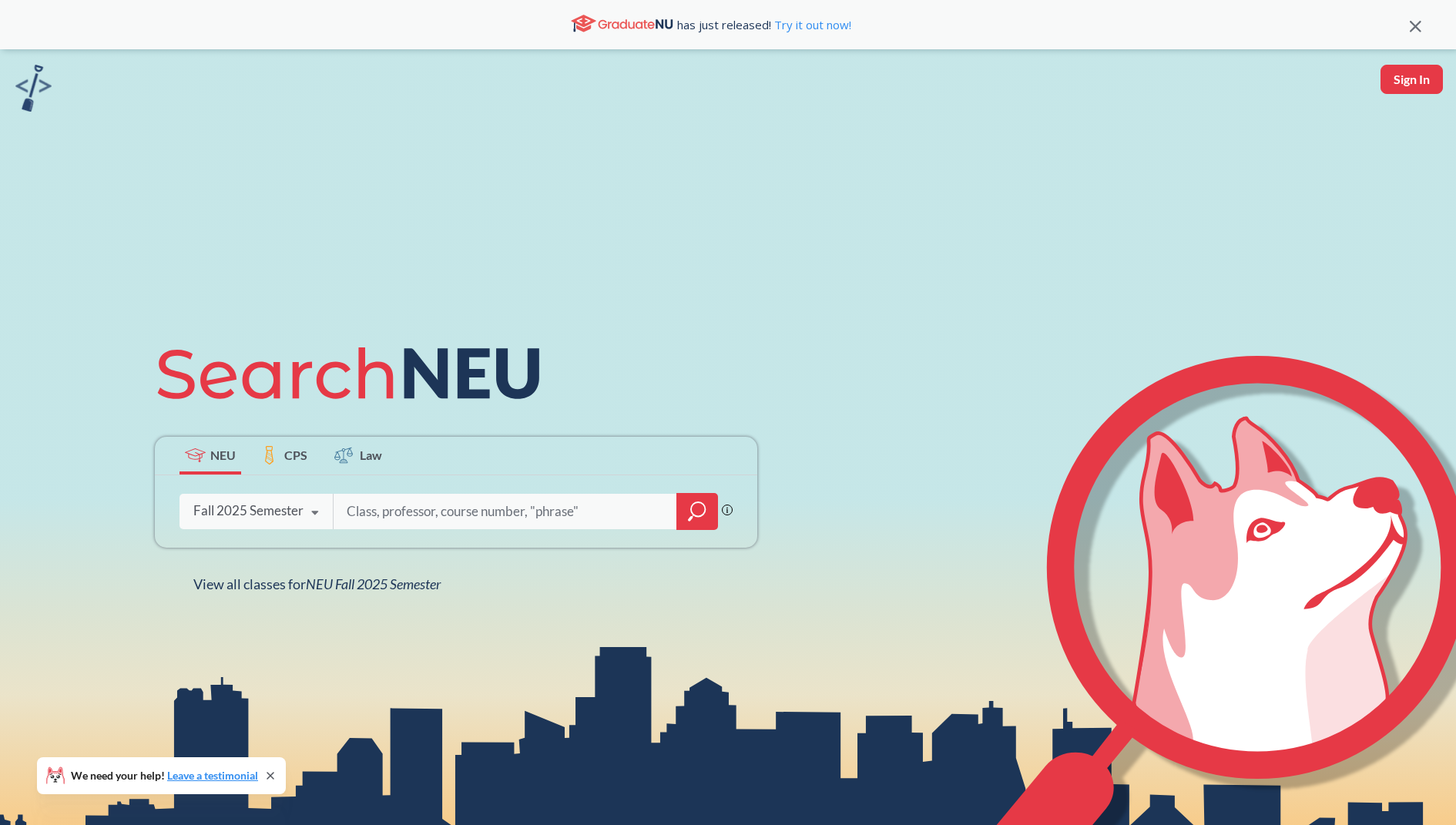
click at [392, 510] on input "search" at bounding box center [505, 512] width 320 height 33
type input "ds4200"
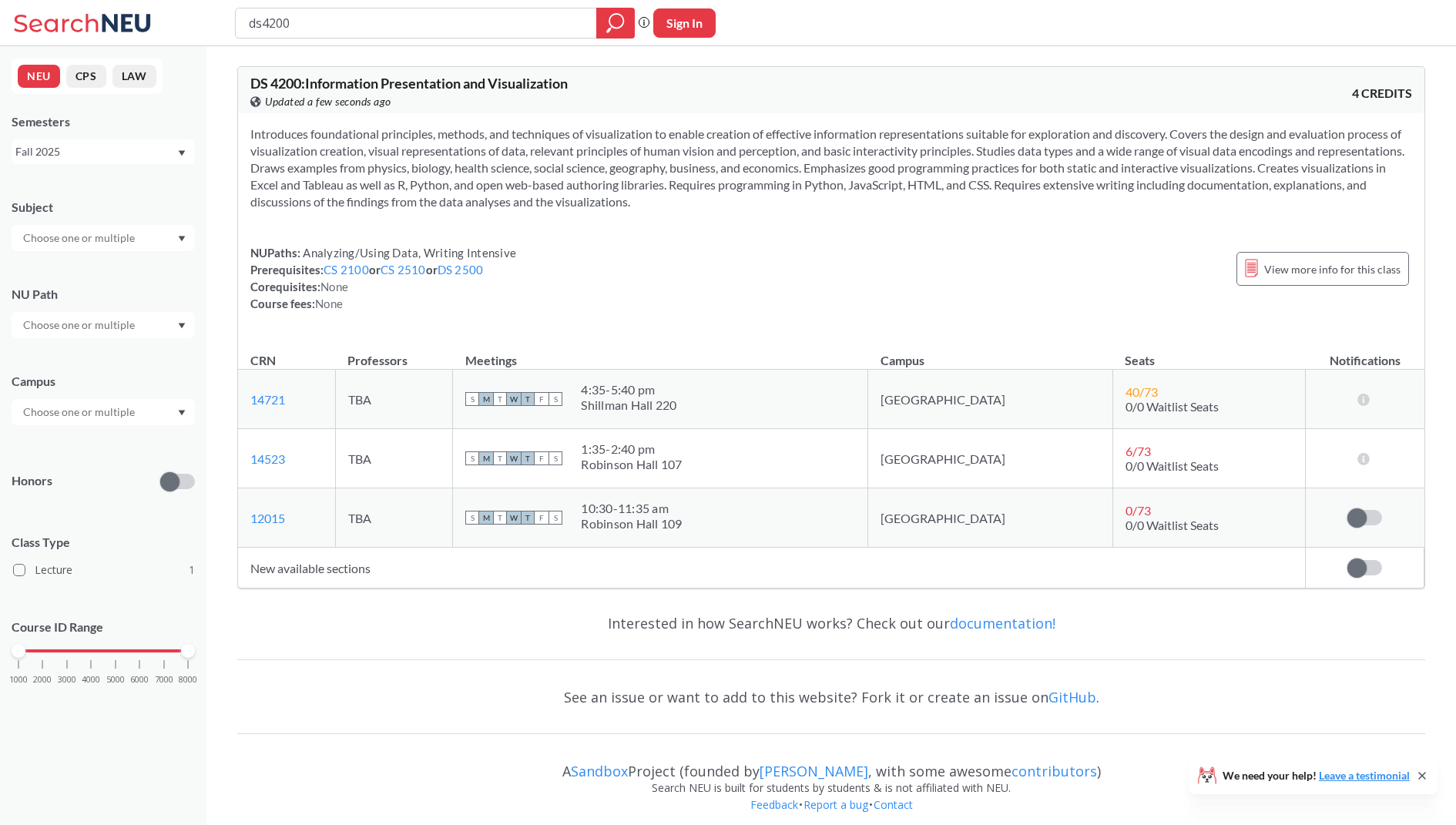
click at [101, 156] on div "Fall 2025" at bounding box center [95, 152] width 161 height 17
click at [67, 248] on span "Spring 2025" at bounding box center [50, 242] width 61 height 17
type input "ds4300"
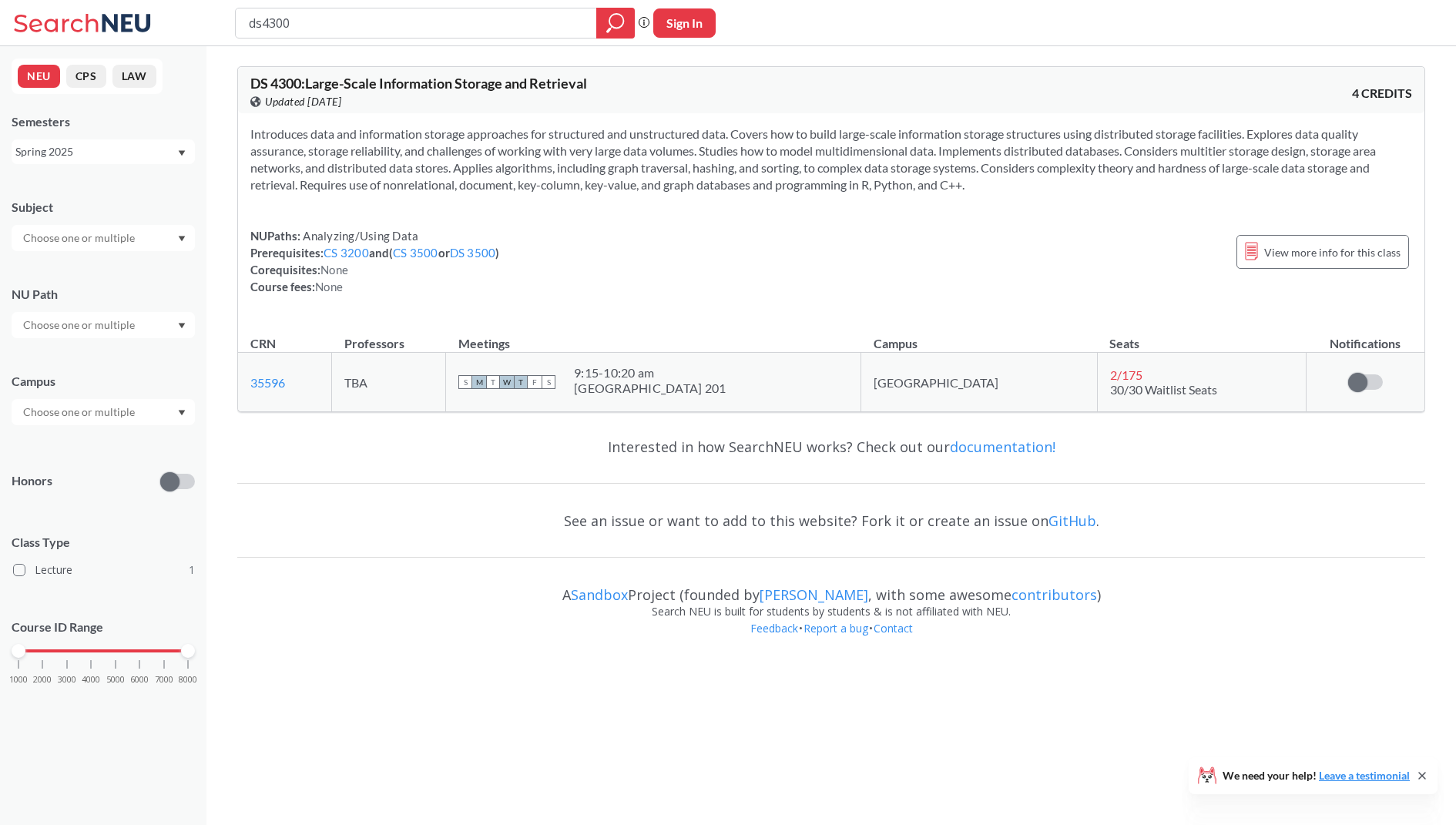
click at [117, 152] on div "Spring 2025" at bounding box center [95, 152] width 161 height 17
click at [76, 180] on div "Fall 2025" at bounding box center [107, 186] width 174 height 17
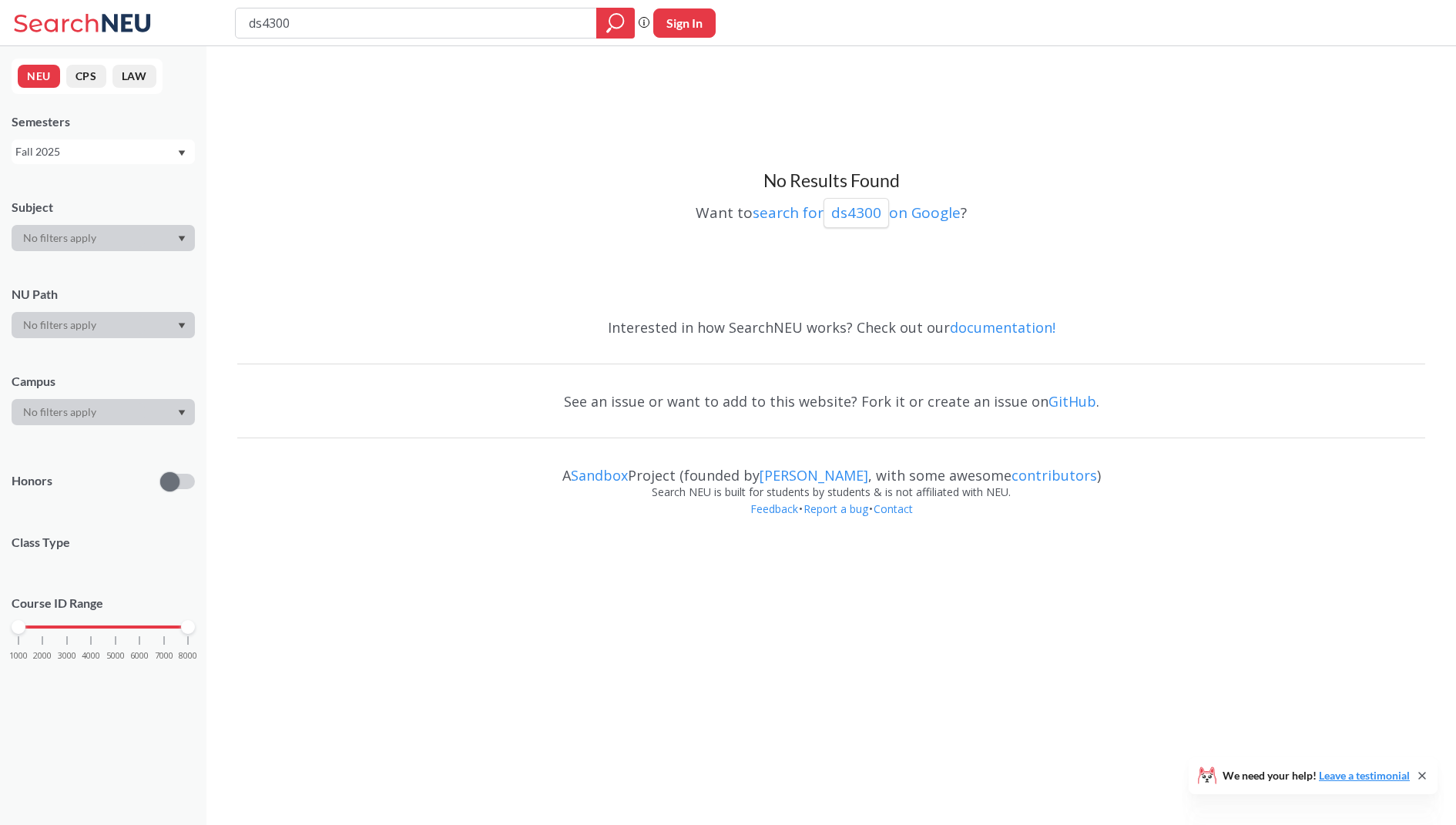
click at [90, 158] on div "Fall 2025" at bounding box center [95, 152] width 161 height 17
click at [295, 27] on input "ds4300" at bounding box center [417, 23] width 338 height 26
type input "d"
